Goal: Task Accomplishment & Management: Complete application form

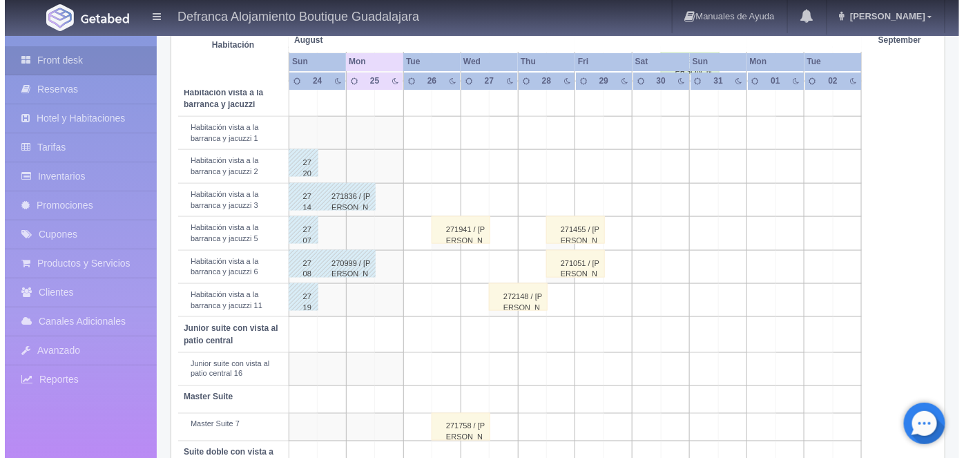
scroll to position [506, 0]
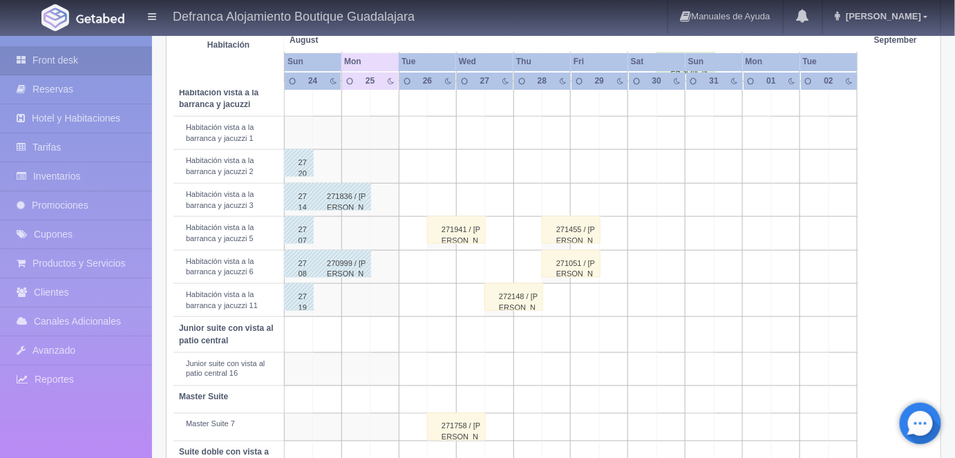
click at [446, 189] on td at bounding box center [442, 199] width 28 height 33
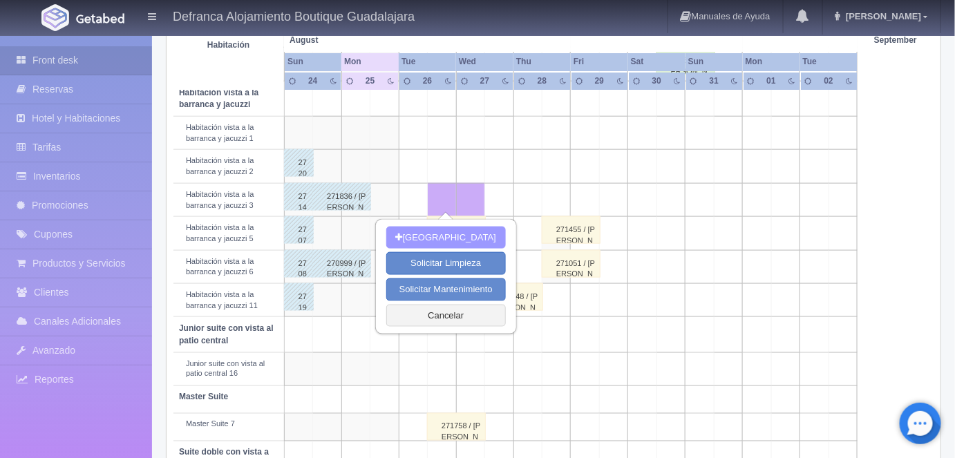
click at [439, 236] on button "[GEOGRAPHIC_DATA]" at bounding box center [446, 238] width 120 height 23
type input "[DATE]"
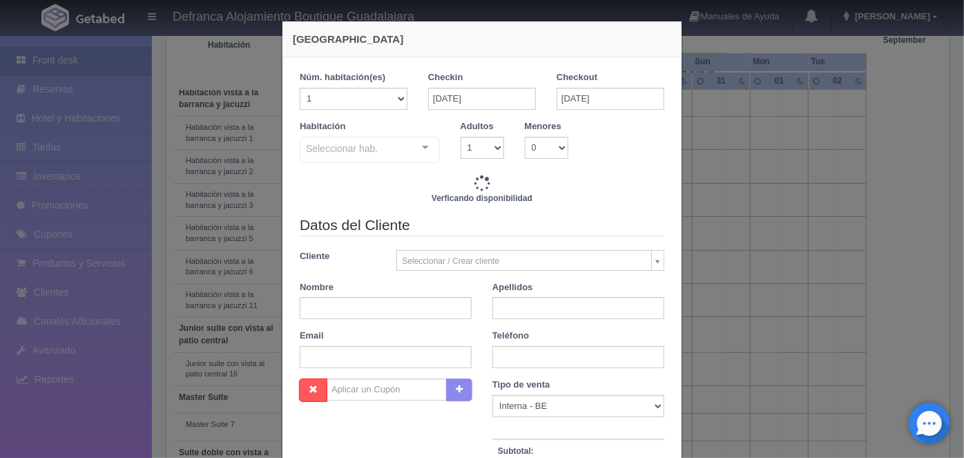
checkbox input "false"
type input "6710.00"
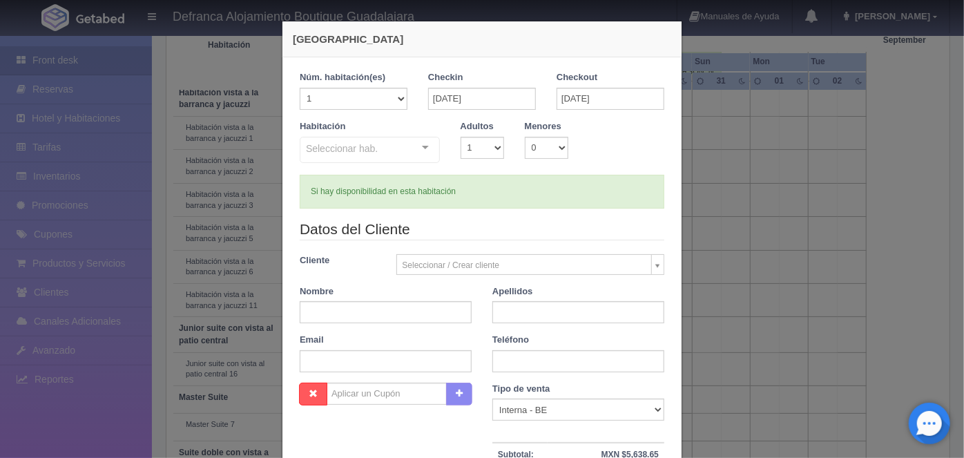
checkbox input "false"
click at [420, 148] on div at bounding box center [426, 147] width 28 height 21
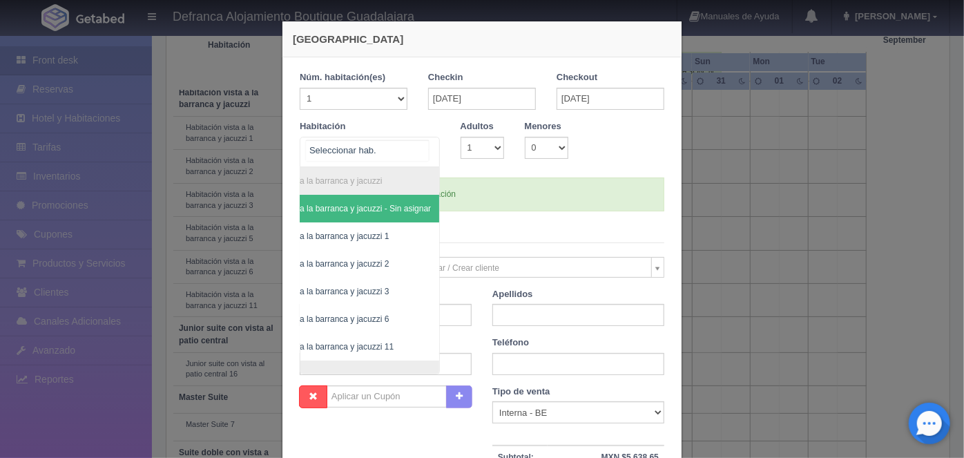
scroll to position [0, 79]
click at [362, 292] on span "Habitación vista a la barranca y jacuzzi 3" at bounding box center [314, 292] width 150 height 10
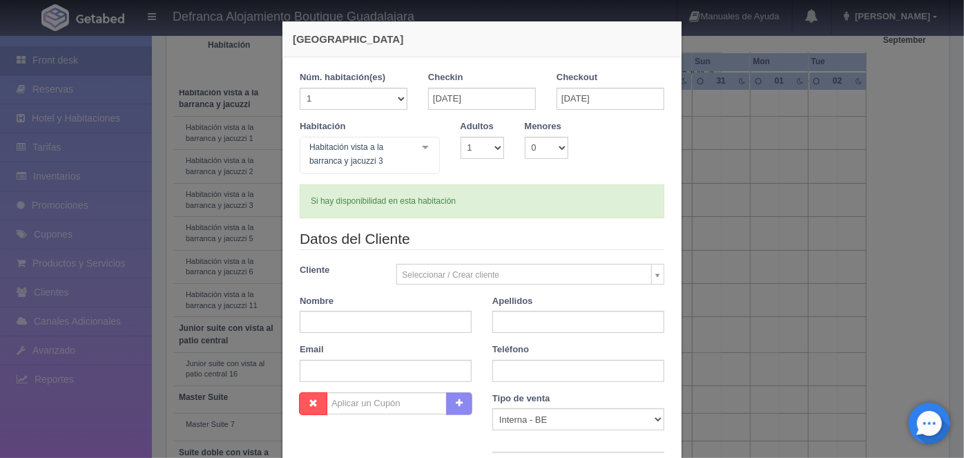
checkbox input "false"
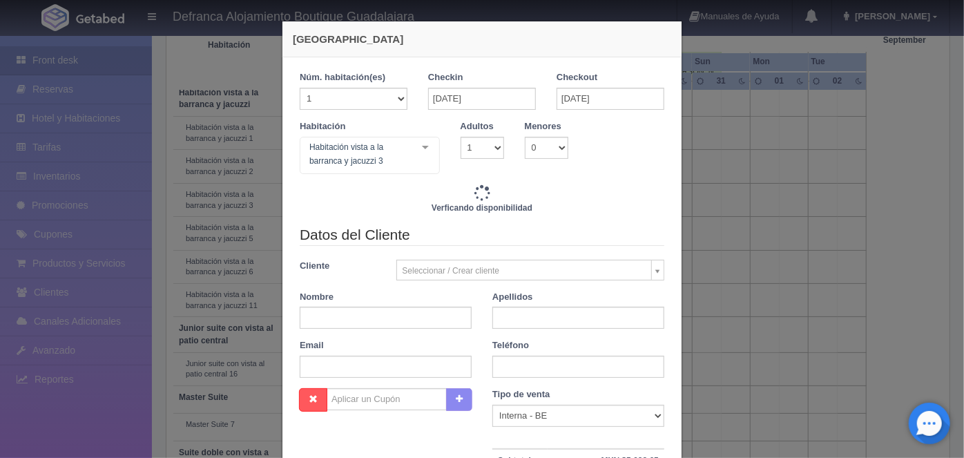
type input "6710.00"
checkbox input "false"
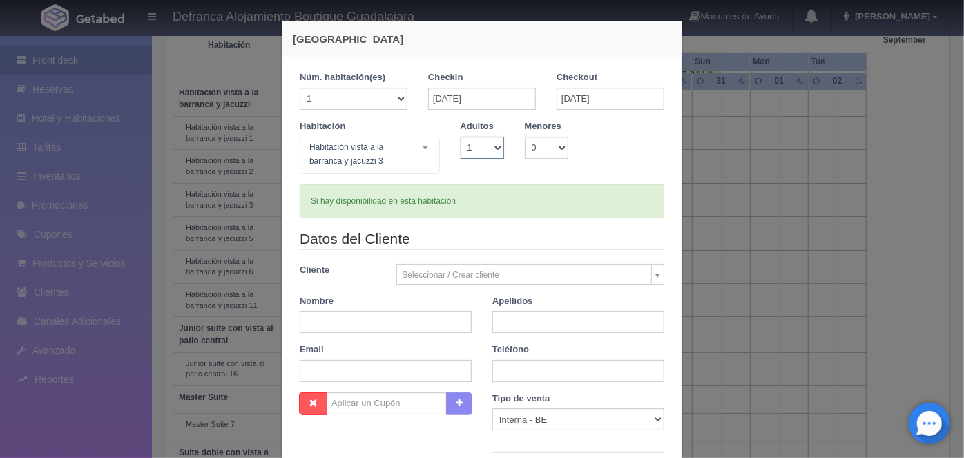
click at [490, 151] on select "1 2 3 4 5 6 7 8 9 10" at bounding box center [483, 148] width 44 height 22
select select "2"
click at [461, 137] on select "1 2 3 4 5 6 7 8 9 10" at bounding box center [483, 148] width 44 height 22
checkbox input "false"
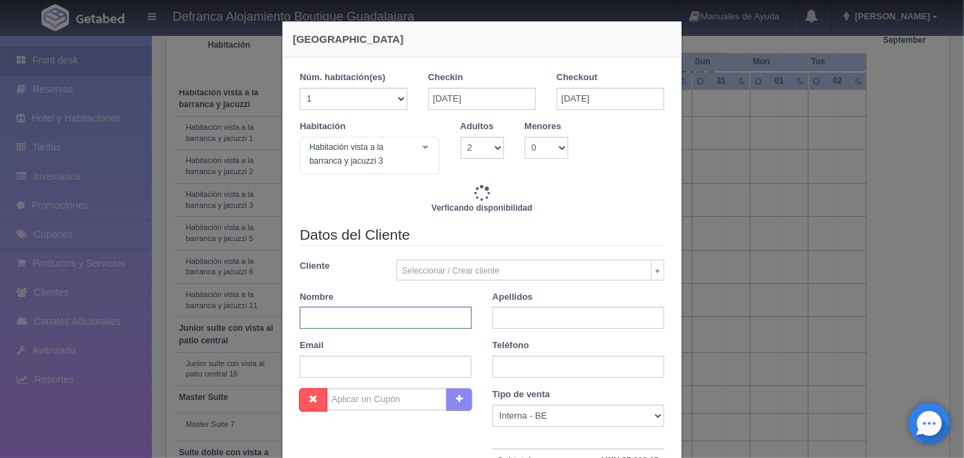
click at [311, 316] on input "text" at bounding box center [386, 318] width 172 height 22
type input "6710.00"
checkbox input "false"
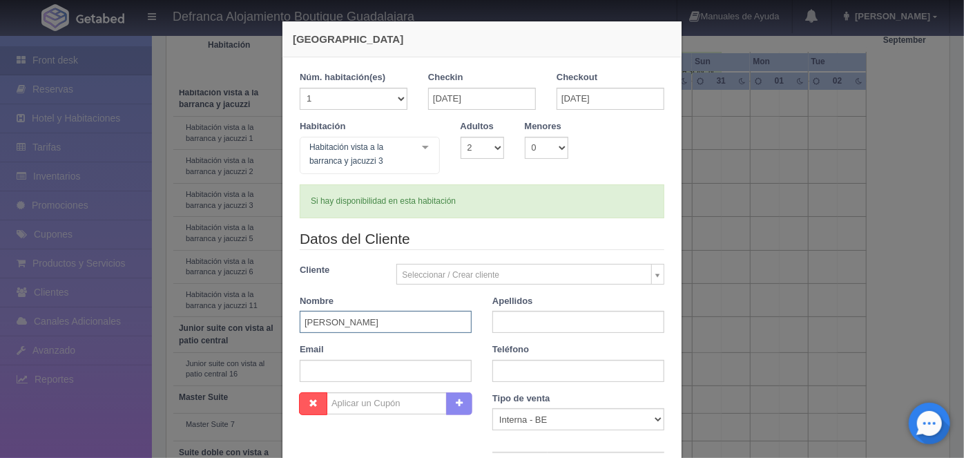
type input "LUCILA"
click at [513, 321] on input "text" at bounding box center [579, 322] width 172 height 22
type input "FLORES"
click at [501, 372] on input "text" at bounding box center [579, 371] width 172 height 22
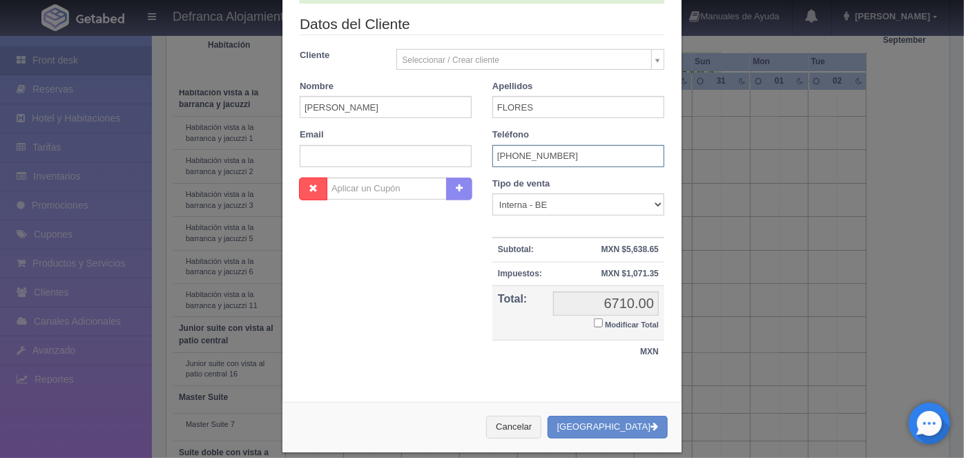
scroll to position [227, 0]
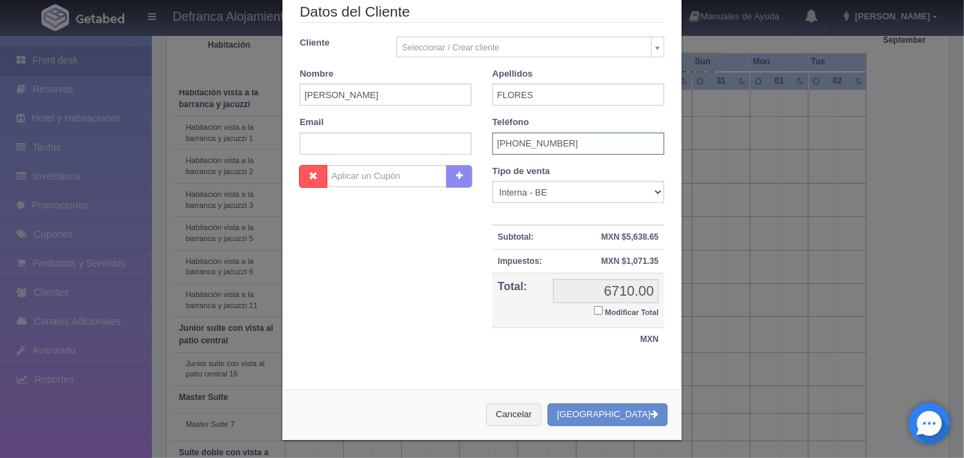
type input "3320-55-3517"
click at [613, 412] on button "[GEOGRAPHIC_DATA]" at bounding box center [608, 414] width 120 height 23
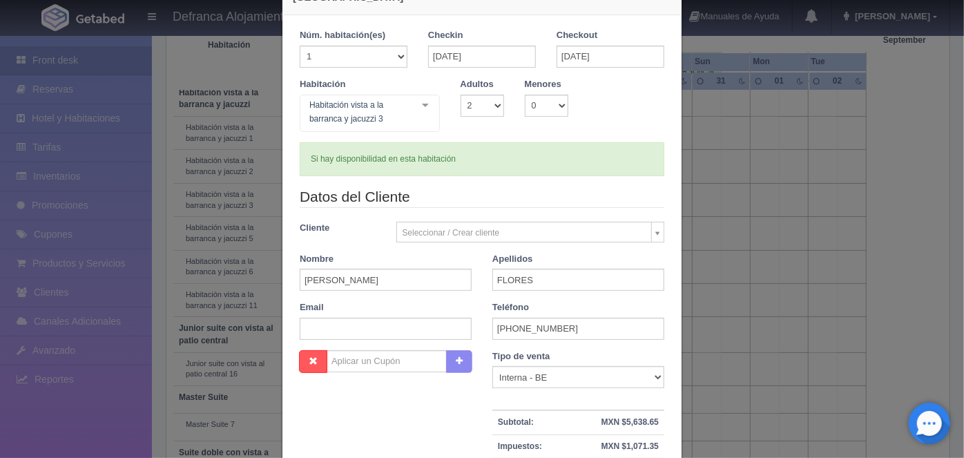
scroll to position [0, 0]
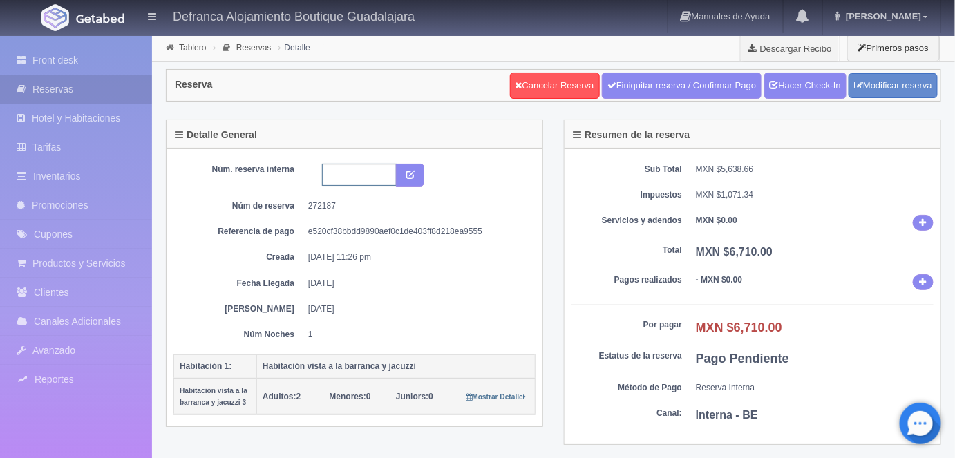
click at [334, 173] on input "text" at bounding box center [359, 175] width 75 height 22
click at [334, 173] on input "HVBJ3 260825 260825" at bounding box center [359, 175] width 75 height 22
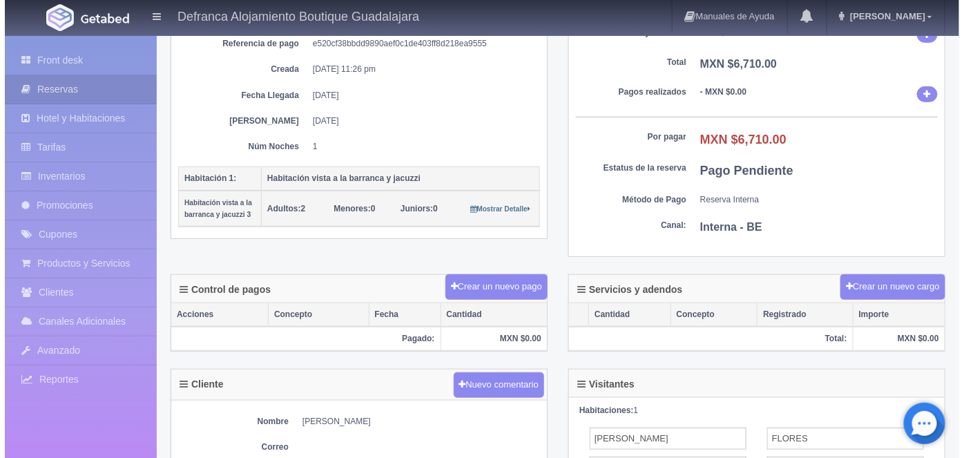
scroll to position [189, 0]
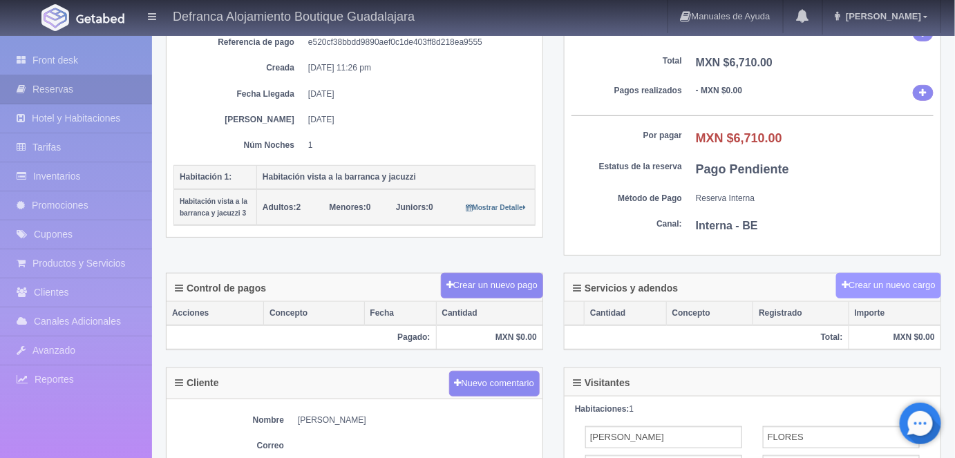
type input "HVBJ3 260825 270825"
click at [861, 277] on button "Crear un nuevo cargo" at bounding box center [888, 286] width 105 height 26
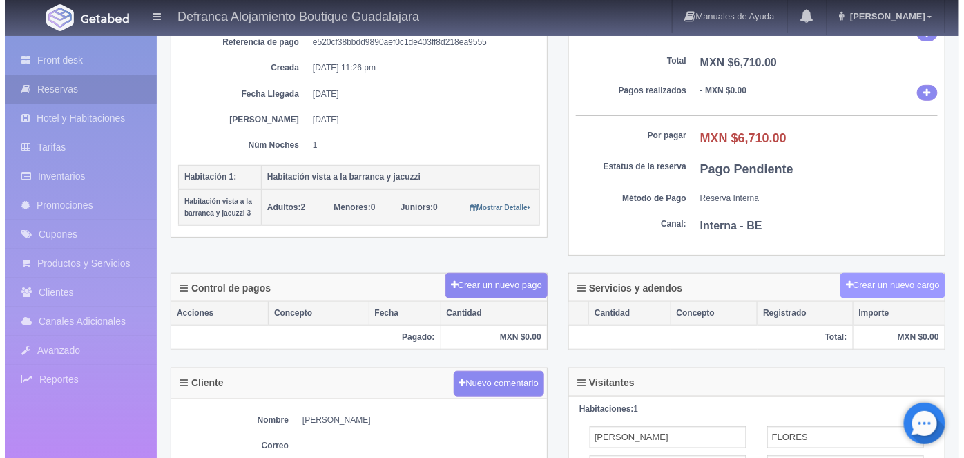
scroll to position [0, 0]
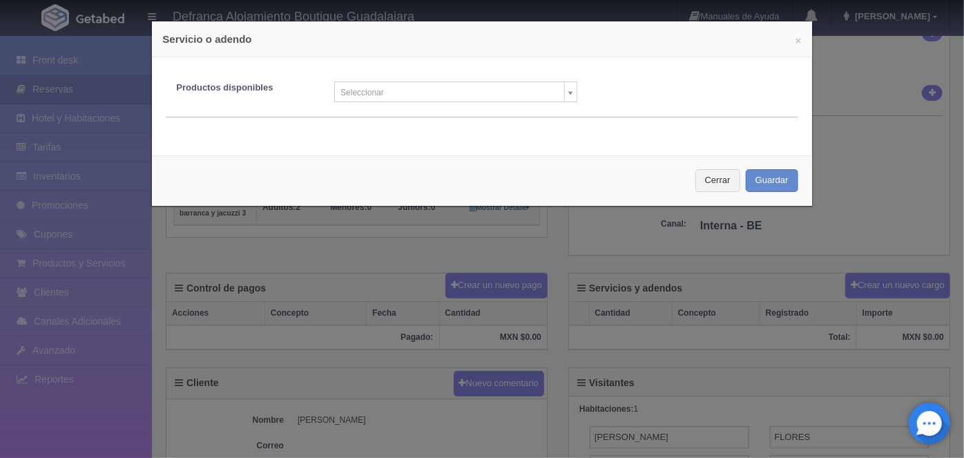
click at [567, 92] on body "Defranca Alojamiento Boutique Guadalajara Manuales de Ayuda Actualizaciones rec…" at bounding box center [482, 275] width 964 height 861
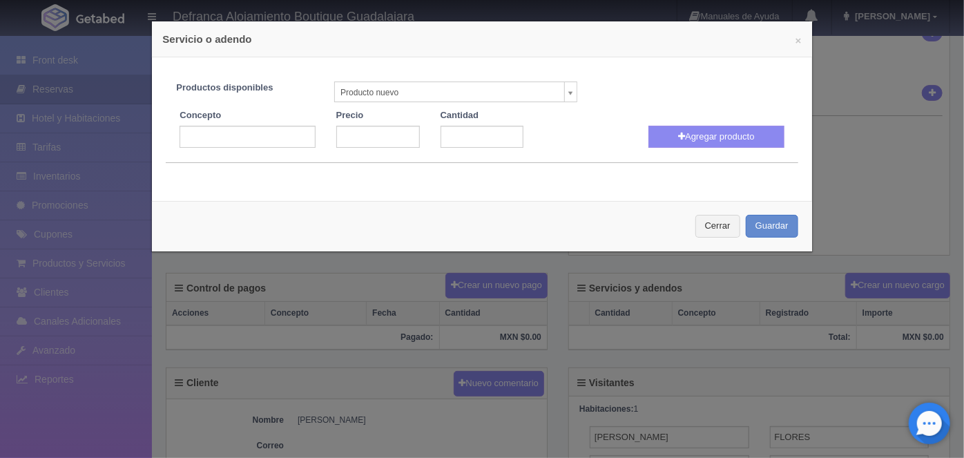
select select "0"
type input "1"
click at [189, 132] on input "text" at bounding box center [247, 137] width 135 height 22
type input "Jacuzzi Volado"
click at [347, 136] on input "number" at bounding box center [378, 137] width 84 height 22
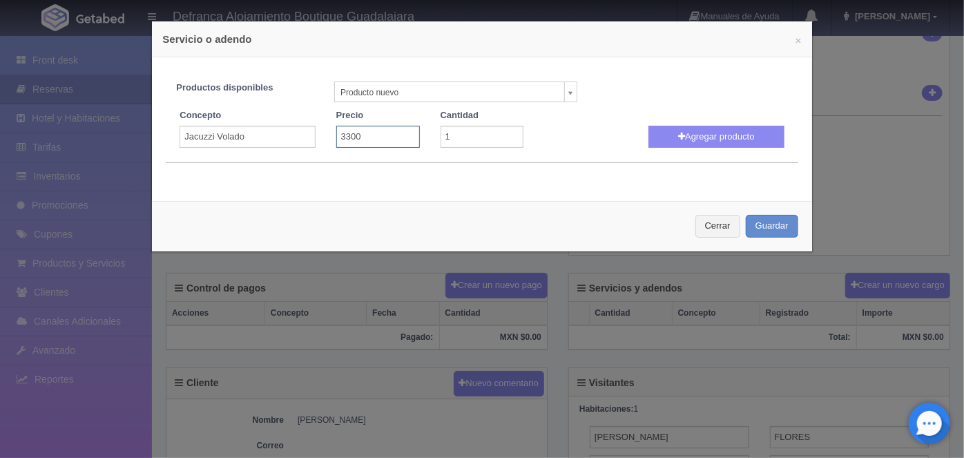
type input "3300"
click at [466, 138] on input "1" at bounding box center [483, 137] width 84 height 22
click at [696, 131] on button "Agregar producto" at bounding box center [716, 137] width 135 height 22
select select
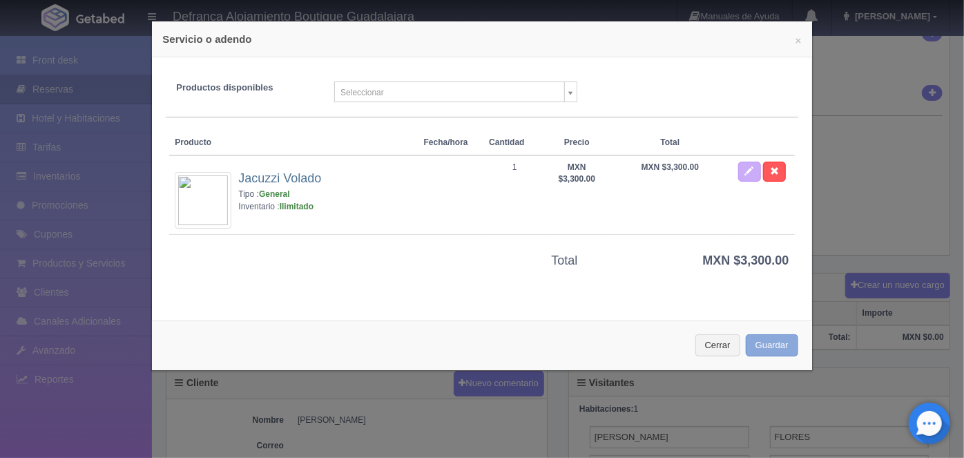
click at [757, 341] on button "Guardar" at bounding box center [772, 345] width 53 height 23
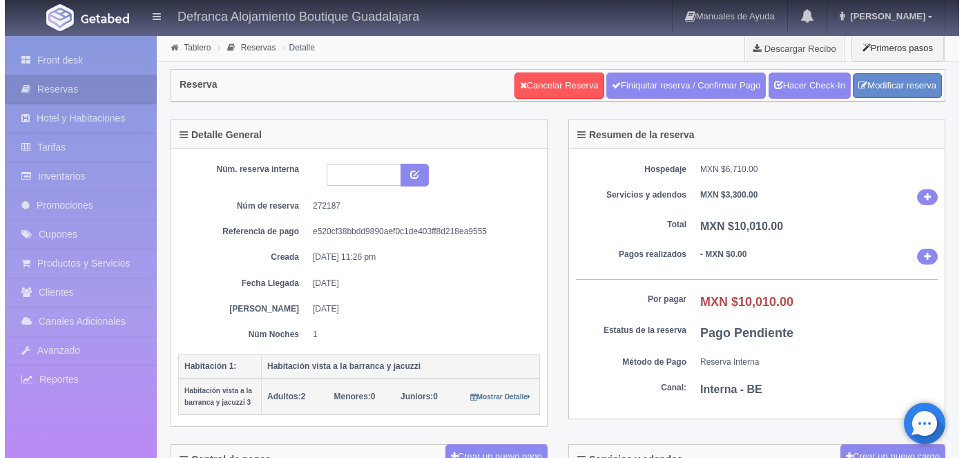
scroll to position [189, 0]
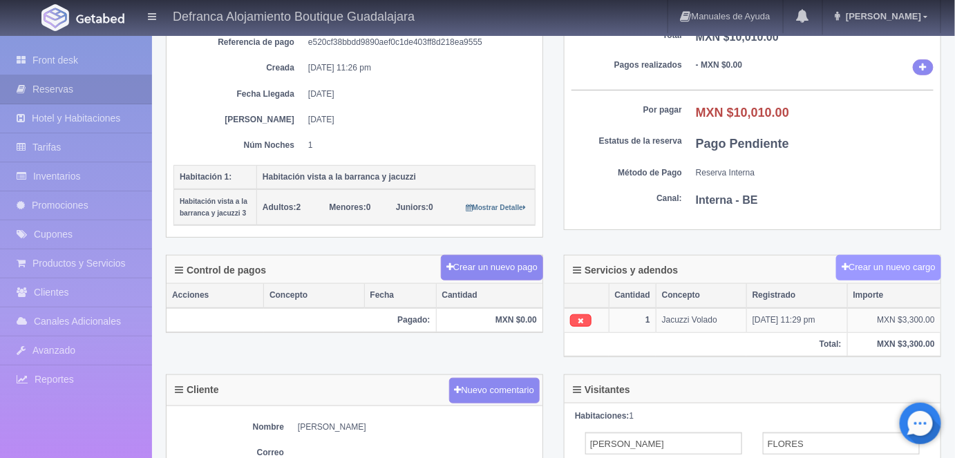
click at [868, 265] on button "Crear un nuevo cargo" at bounding box center [888, 268] width 105 height 26
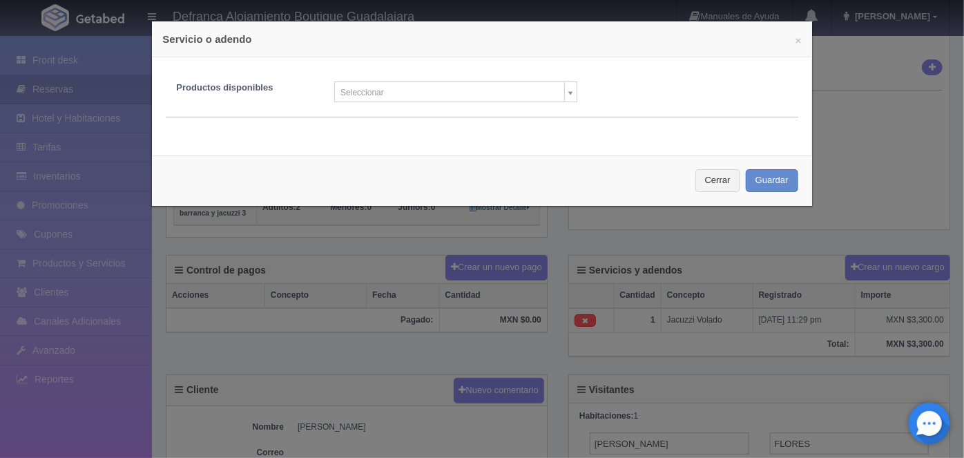
click at [565, 96] on body "Defranca Alojamiento Boutique Guadalajara Manuales de Ayuda Actualizaciones rec…" at bounding box center [482, 278] width 964 height 867
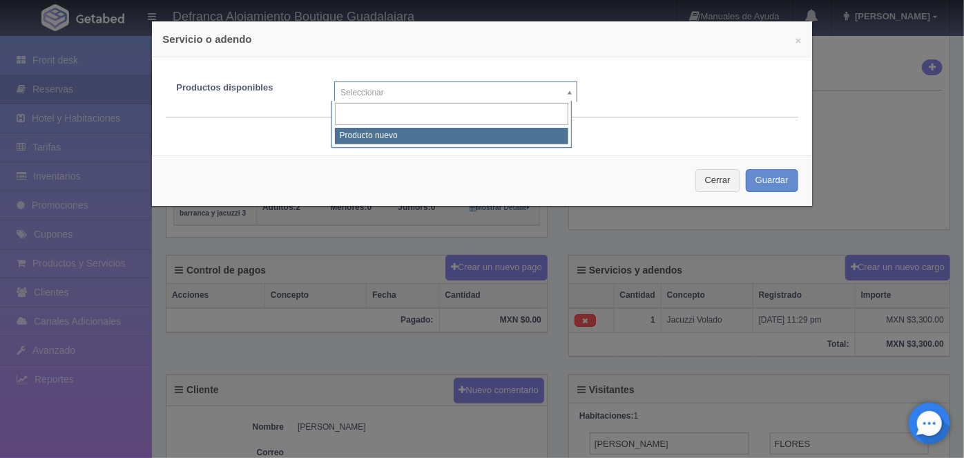
select select "0"
type input "1"
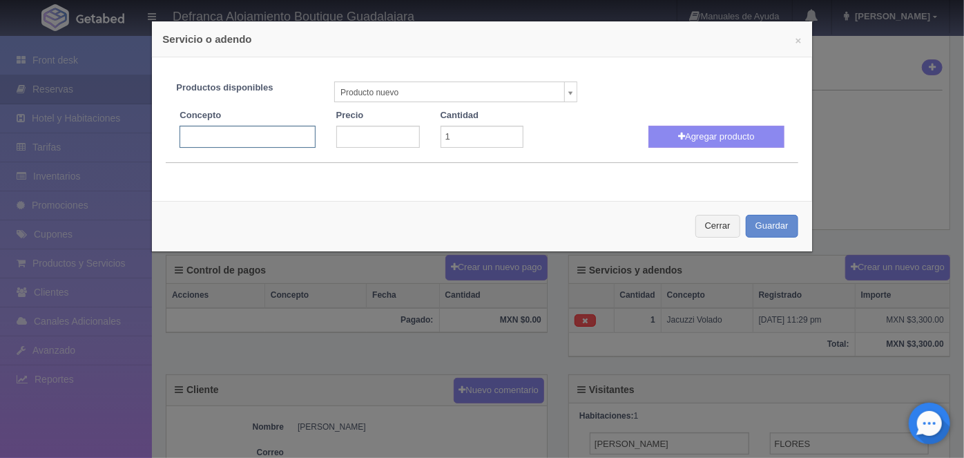
click at [200, 138] on input "text" at bounding box center [247, 137] width 135 height 22
type input "Masaje Holístico"
click at [343, 136] on input "number" at bounding box center [378, 137] width 84 height 22
type input "1500"
click at [456, 134] on input "1" at bounding box center [483, 137] width 84 height 22
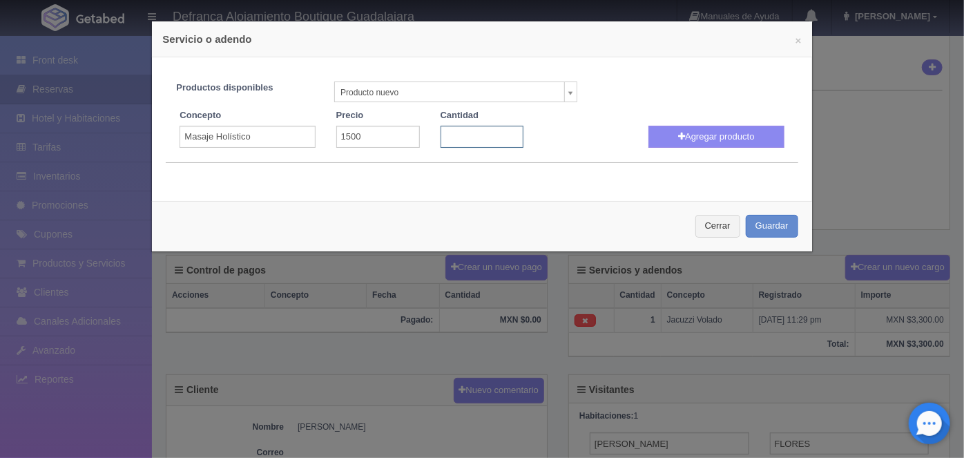
type input "5"
type input "2"
click at [698, 137] on button "Agregar producto" at bounding box center [716, 137] width 135 height 22
select select
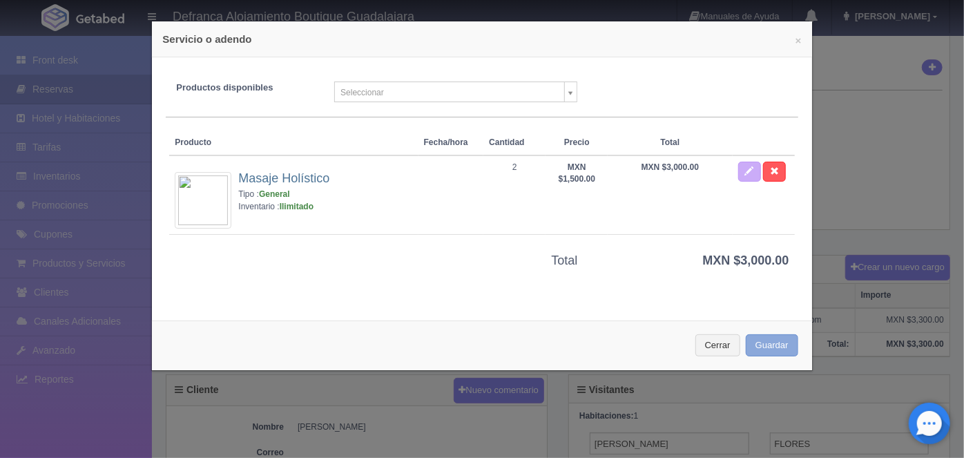
click at [766, 341] on button "Guardar" at bounding box center [772, 345] width 53 height 23
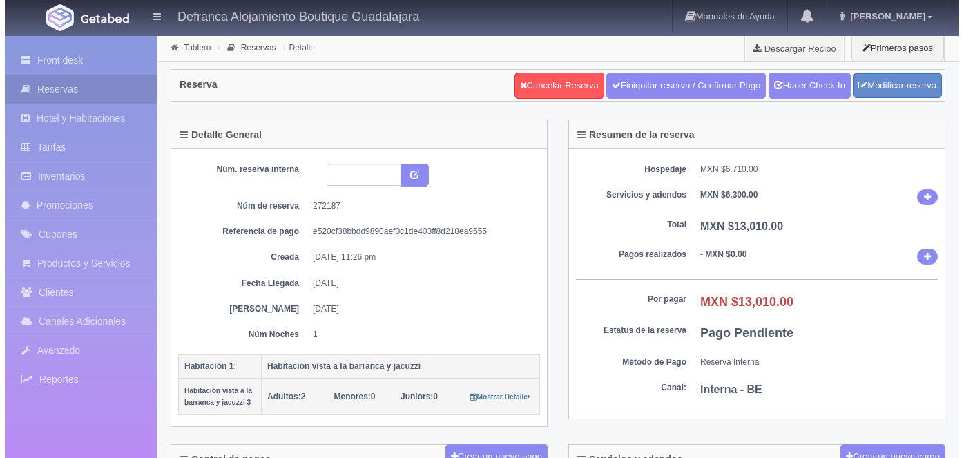
scroll to position [189, 0]
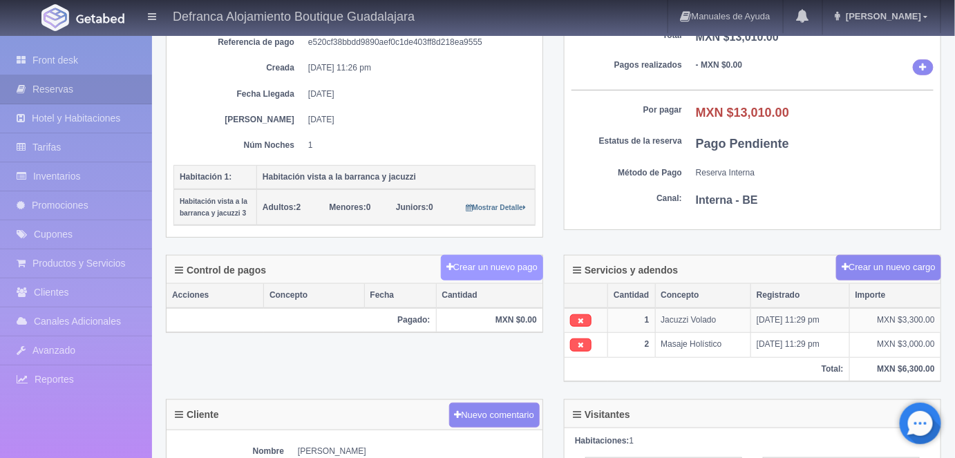
click at [495, 255] on button "Crear un nuevo pago" at bounding box center [492, 268] width 102 height 26
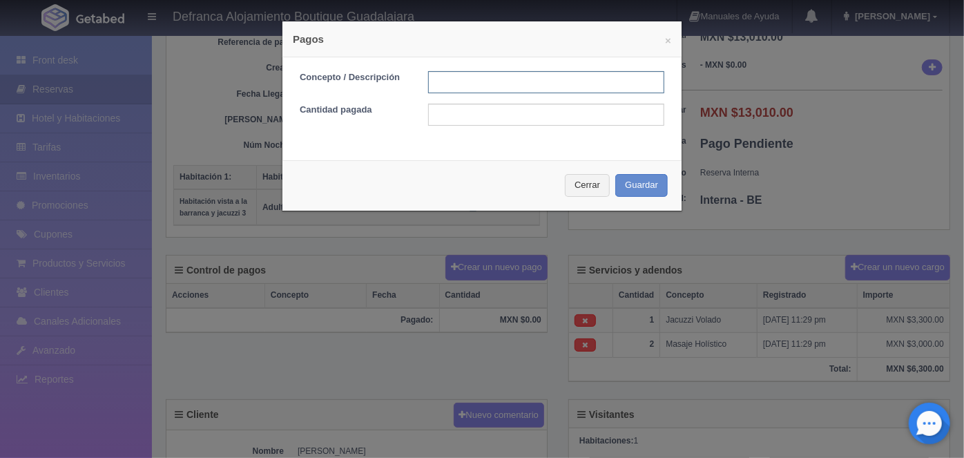
click at [437, 83] on input "text" at bounding box center [546, 82] width 236 height 22
type input "TRANSFERENCIA 25 AGOSTO 2025"
click at [439, 111] on input "text" at bounding box center [546, 115] width 236 height 22
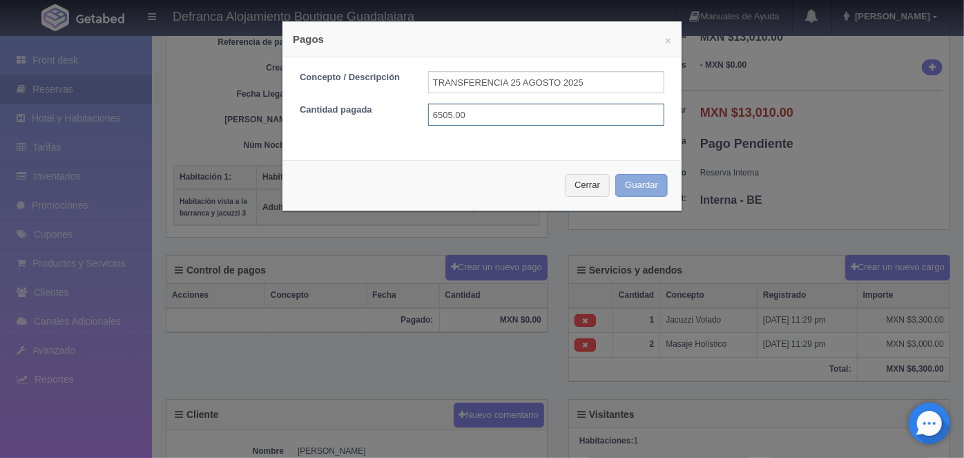
type input "6505.00"
click at [633, 181] on button "Guardar" at bounding box center [642, 185] width 53 height 23
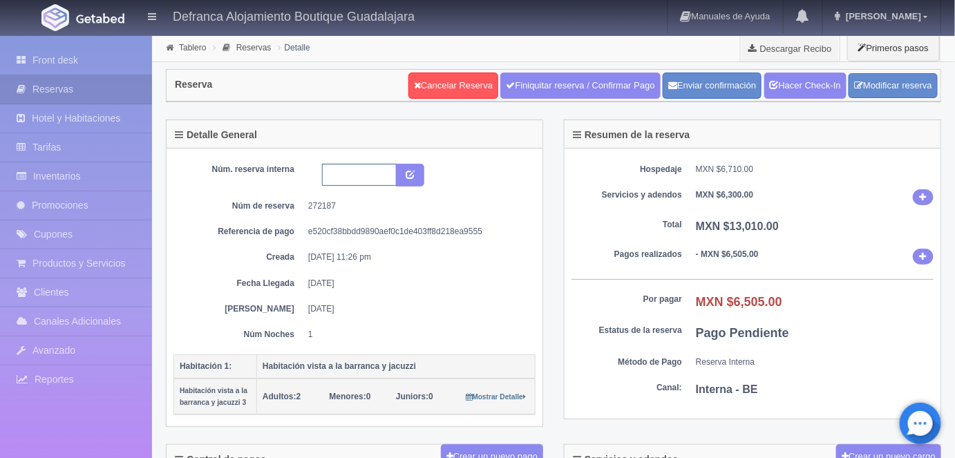
click at [337, 173] on input "text" at bounding box center [359, 175] width 75 height 22
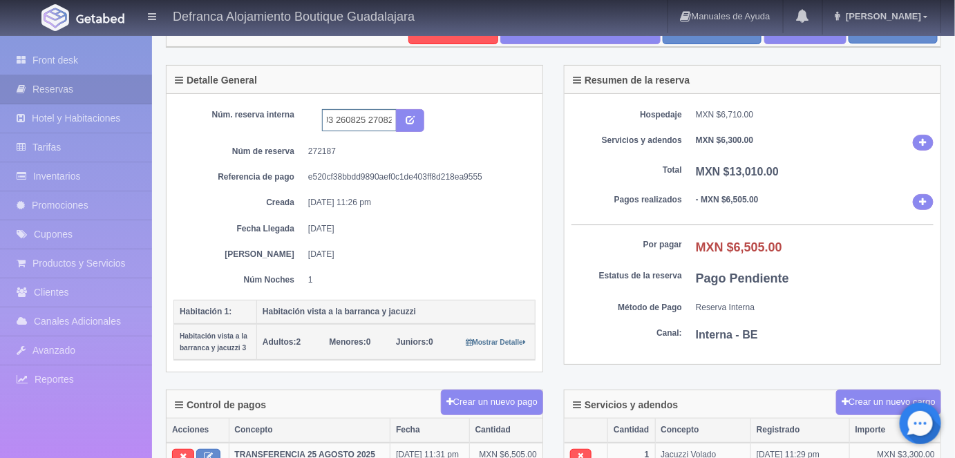
scroll to position [0, 26]
type input "HVBJ3 260825 270825"
click at [412, 117] on icon "submit" at bounding box center [410, 119] width 9 height 9
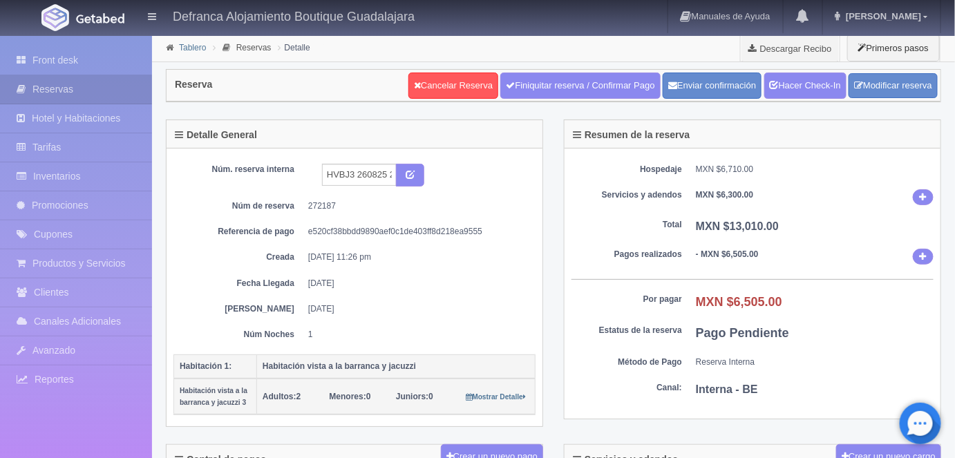
click at [190, 51] on link "Tablero" at bounding box center [192, 48] width 27 height 10
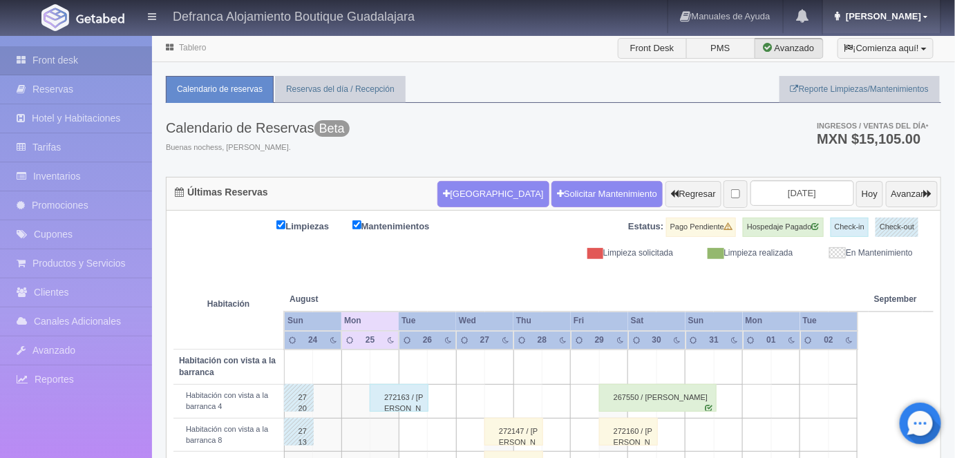
click at [899, 26] on link "[PERSON_NAME]" at bounding box center [881, 16] width 117 height 33
click at [866, 68] on link "Salir / Log Out" at bounding box center [884, 65] width 109 height 17
